Goal: Download file/media

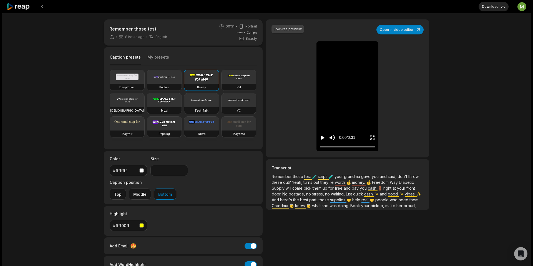
scroll to position [16, 0]
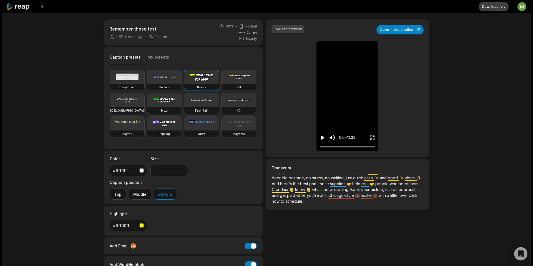
click at [491, 9] on button "Download" at bounding box center [494, 6] width 30 height 9
click at [19, 7] on icon at bounding box center [19, 6] width 24 height 7
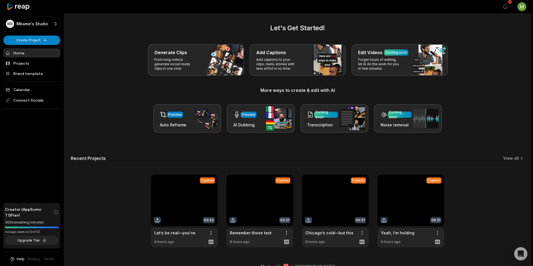
click at [332, 199] on link at bounding box center [335, 211] width 67 height 73
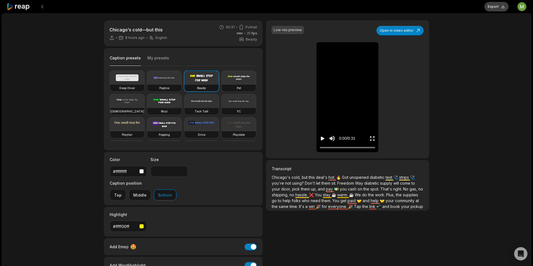
click at [499, 9] on button "Export" at bounding box center [496, 6] width 24 height 9
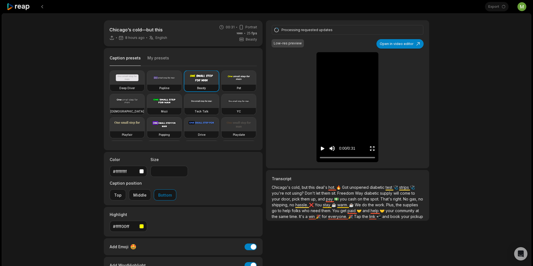
click at [10, 9] on icon at bounding box center [19, 6] width 24 height 7
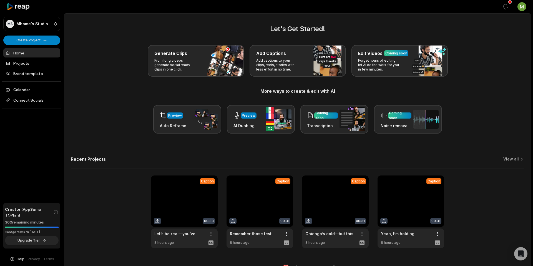
click at [317, 206] on link at bounding box center [335, 211] width 67 height 73
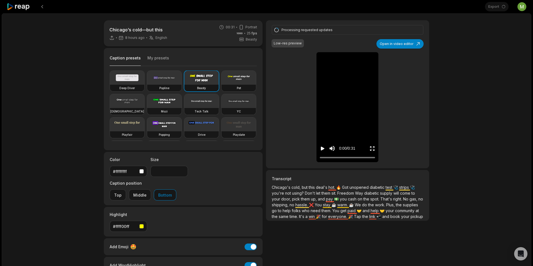
click at [10, 10] on icon at bounding box center [19, 6] width 24 height 7
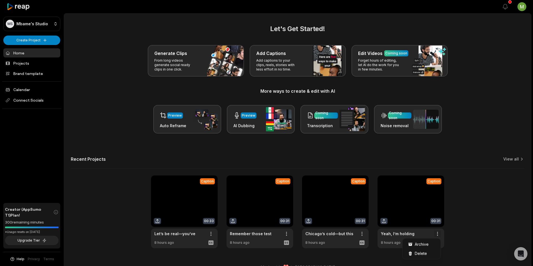
click at [438, 234] on html "MS [PERSON_NAME]'s Studio Create Project Home Projects Brand template Calendar …" at bounding box center [266, 133] width 533 height 266
click at [408, 203] on html "MS [PERSON_NAME]'s Studio Create Project Home Projects Brand template Calendar …" at bounding box center [266, 133] width 533 height 266
click at [408, 203] on link at bounding box center [411, 211] width 67 height 73
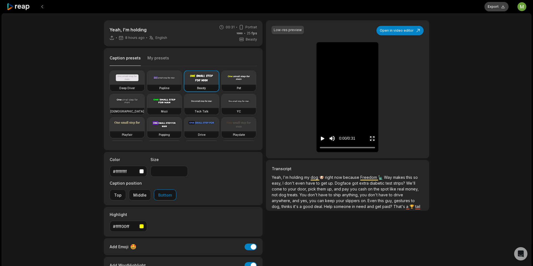
click at [494, 10] on button "Export" at bounding box center [496, 6] width 24 height 9
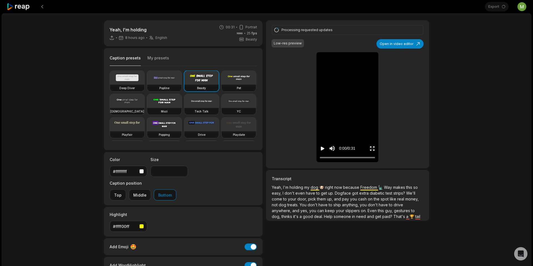
click at [124, 127] on video at bounding box center [127, 124] width 34 height 14
click at [76, 114] on div "Yeah, I’m holding 8 hours ago English en 00:31 Portrait 25 fps Beasty Caption p…" at bounding box center [267, 164] width 530 height 302
type input "**"
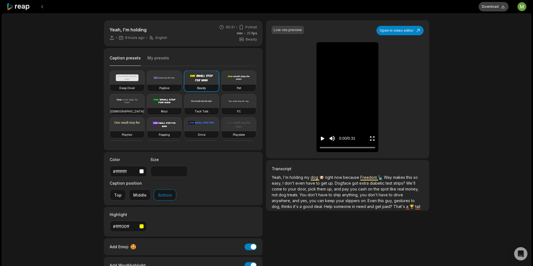
click at [488, 2] on button "Download" at bounding box center [494, 6] width 30 height 9
click at [324, 138] on icon "Play video" at bounding box center [323, 139] width 4 height 4
click at [340, 51] on video at bounding box center [347, 46] width 17 height 9
click at [12, 10] on icon at bounding box center [19, 6] width 24 height 7
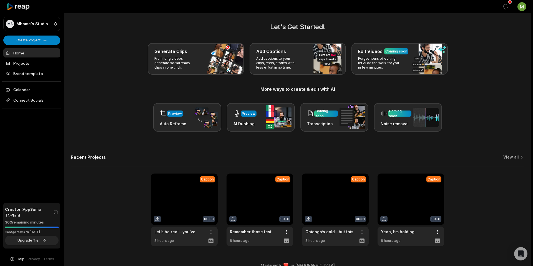
scroll to position [11, 0]
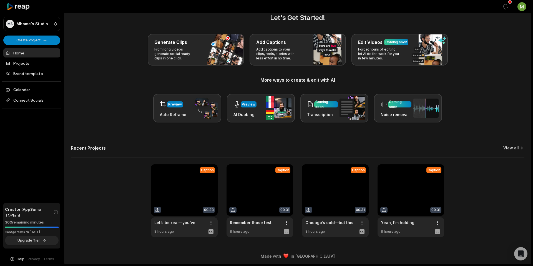
click at [515, 149] on link "View all" at bounding box center [511, 148] width 16 height 6
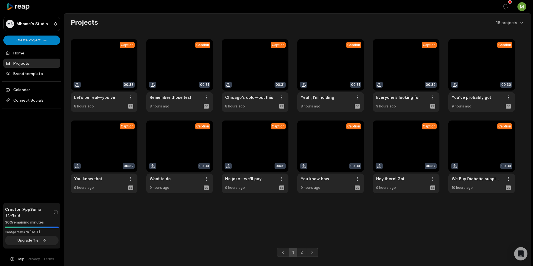
click at [392, 62] on link at bounding box center [406, 75] width 67 height 73
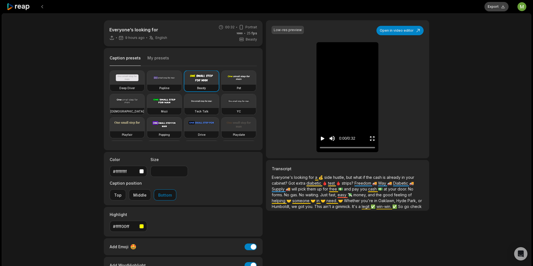
click at [495, 9] on button "Export" at bounding box center [496, 6] width 24 height 9
click at [494, 6] on button "Download" at bounding box center [494, 6] width 30 height 9
click at [18, 9] on icon at bounding box center [19, 6] width 24 height 7
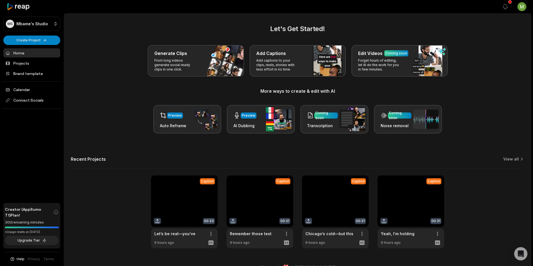
scroll to position [11, 0]
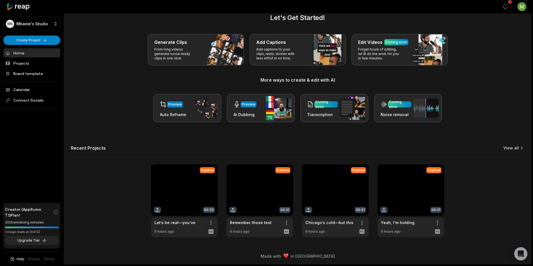
click at [518, 147] on link "View all" at bounding box center [511, 148] width 16 height 6
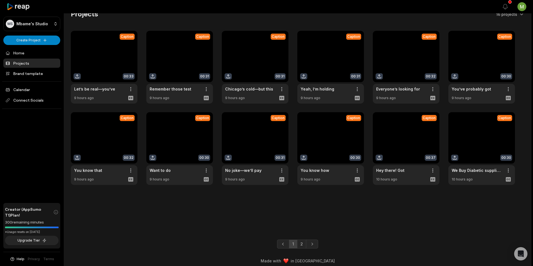
scroll to position [9, 0]
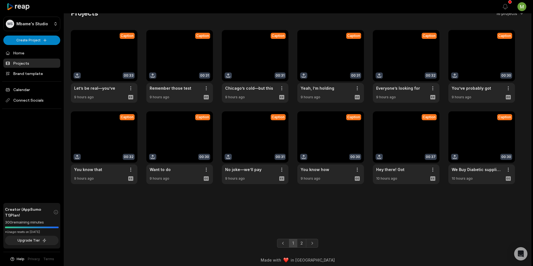
click at [473, 62] on link at bounding box center [481, 66] width 67 height 73
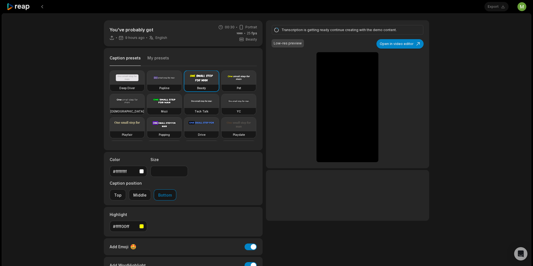
scroll to position [0, 0]
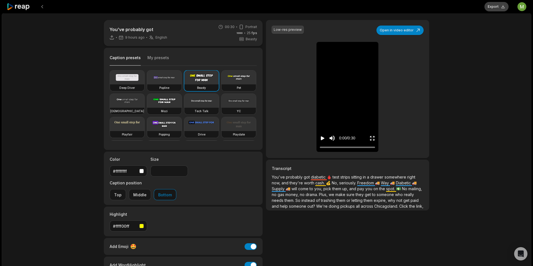
click at [492, 6] on button "Export" at bounding box center [496, 6] width 24 height 9
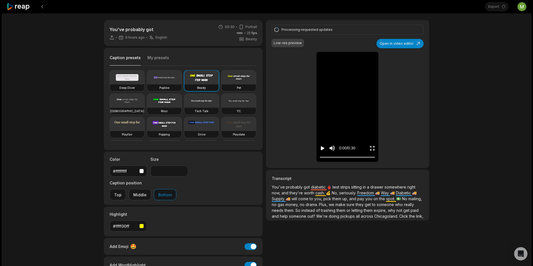
click at [339, 61] on video at bounding box center [347, 56] width 17 height 9
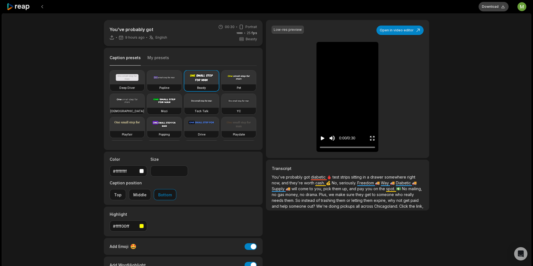
click at [499, 7] on button "Download" at bounding box center [494, 6] width 30 height 9
click at [15, 4] on icon at bounding box center [19, 6] width 24 height 7
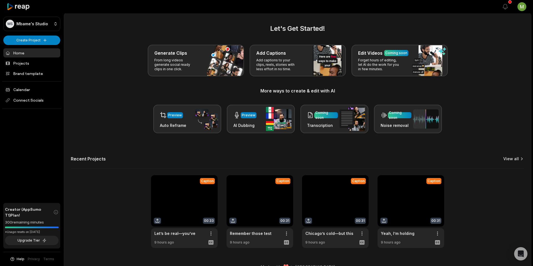
click at [506, 158] on link "View all" at bounding box center [511, 159] width 16 height 6
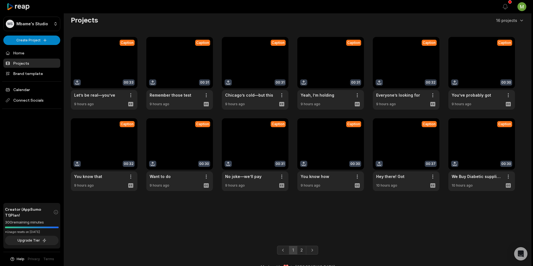
click at [105, 138] on link at bounding box center [104, 154] width 67 height 73
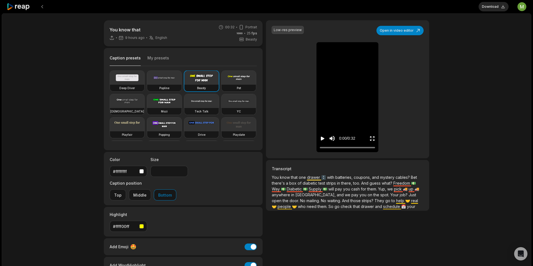
click at [321, 139] on icon "Play video" at bounding box center [323, 139] width 4 height 4
click at [488, 9] on button "Download" at bounding box center [494, 6] width 30 height 9
click at [19, 10] on icon at bounding box center [19, 6] width 24 height 7
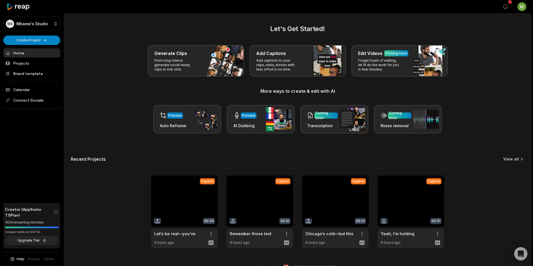
click at [519, 158] on icon at bounding box center [522, 159] width 6 height 6
click at [509, 160] on link "View all" at bounding box center [511, 159] width 16 height 6
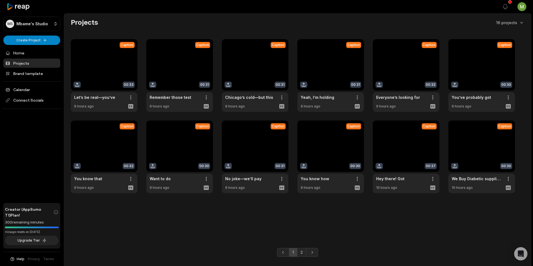
click at [182, 143] on link at bounding box center [179, 156] width 67 height 73
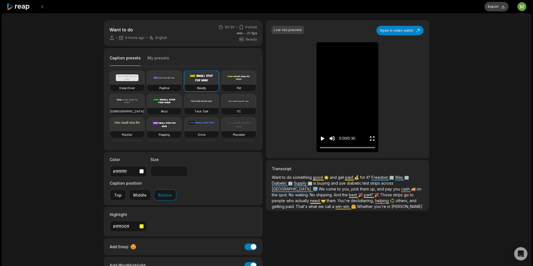
click at [499, 7] on button "Export" at bounding box center [496, 6] width 24 height 9
click at [486, 10] on button "Download" at bounding box center [494, 6] width 30 height 9
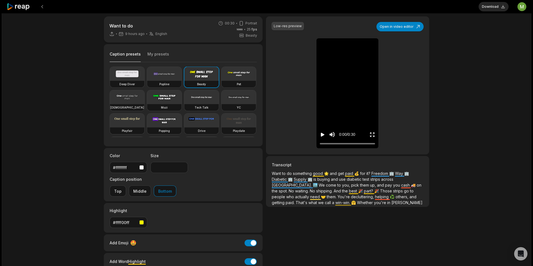
scroll to position [4, 0]
click at [30, 8] on icon at bounding box center [19, 6] width 24 height 7
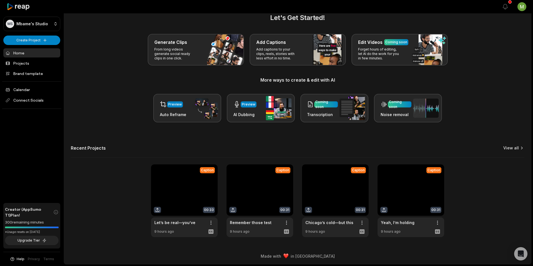
scroll to position [11, 0]
click at [510, 147] on link "View all" at bounding box center [511, 148] width 16 height 6
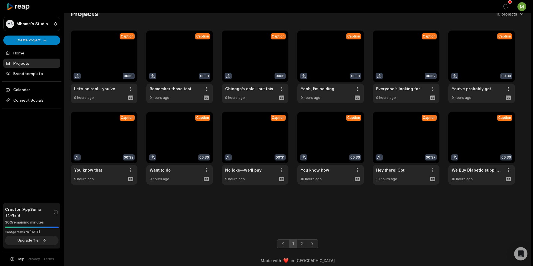
scroll to position [8, 0]
click at [186, 131] on link at bounding box center [179, 148] width 67 height 73
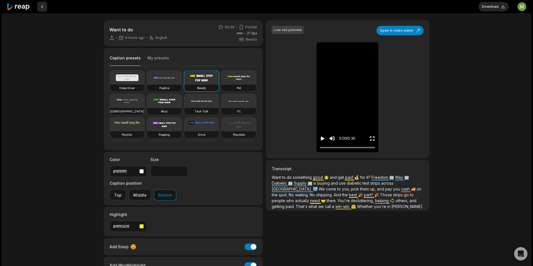
click at [40, 7] on button at bounding box center [42, 7] width 10 height 10
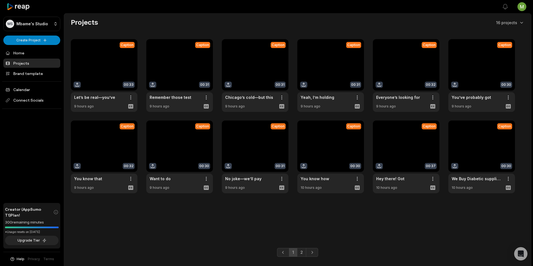
scroll to position [8, 0]
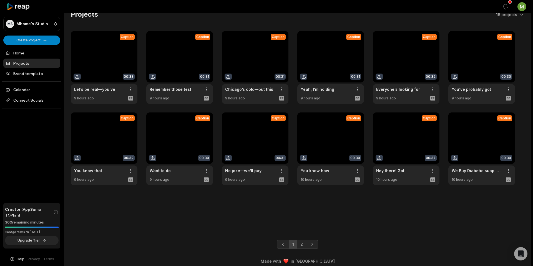
click at [263, 137] on link at bounding box center [255, 148] width 67 height 73
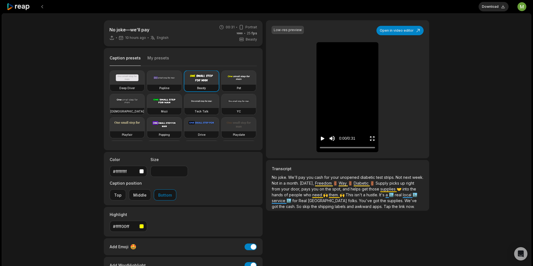
click at [321, 137] on icon "Play video" at bounding box center [323, 139] width 6 height 6
click at [489, 8] on button "Download" at bounding box center [494, 6] width 30 height 9
click at [464, 167] on div "No joke—we’ll pay 10 hours ago English en 00:31 Portrait 25 fps Beasty Caption …" at bounding box center [267, 164] width 530 height 302
click at [14, 5] on icon at bounding box center [19, 6] width 24 height 7
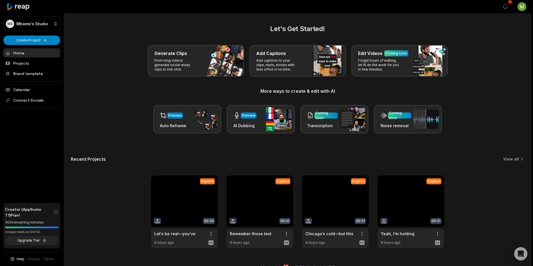
click at [341, 27] on h2 "Let's Get Started!" at bounding box center [298, 29] width 454 height 10
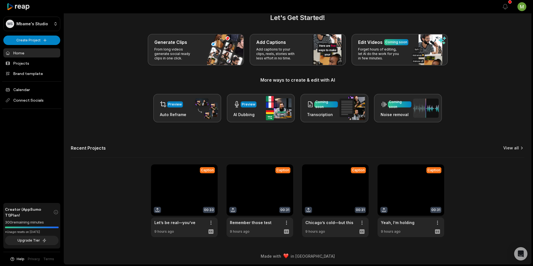
click at [516, 148] on link "View all" at bounding box center [511, 148] width 16 height 6
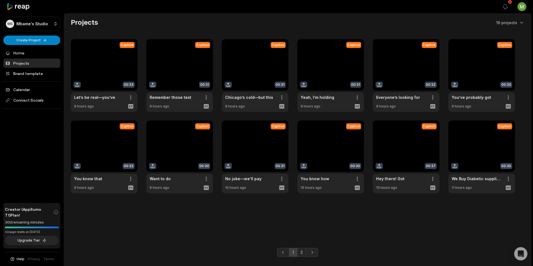
click at [322, 140] on link at bounding box center [330, 156] width 67 height 73
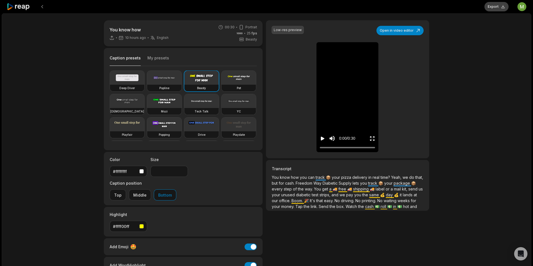
click at [496, 5] on button "Export" at bounding box center [496, 6] width 24 height 9
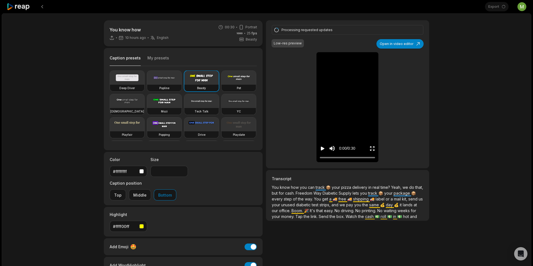
click at [322, 147] on icon "Play video" at bounding box center [323, 149] width 4 height 4
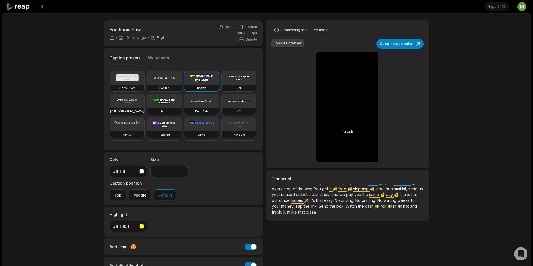
scroll to position [3, 0]
